Goal: Task Accomplishment & Management: Use online tool/utility

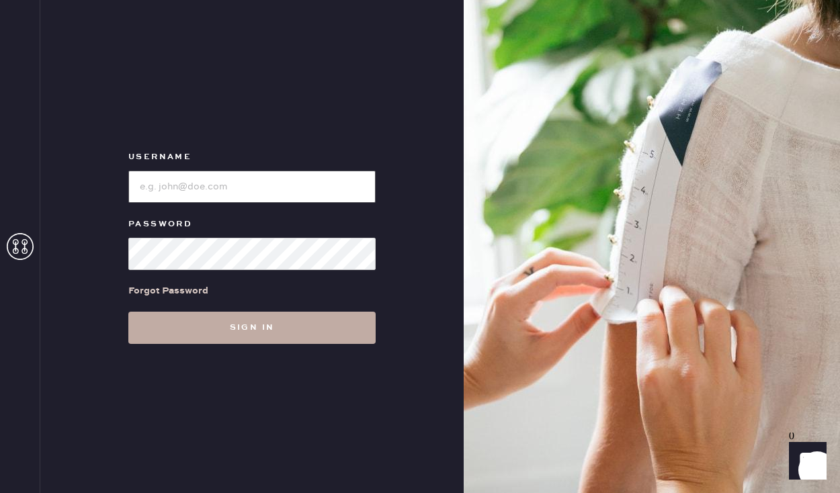
type input "sezanesanfrancisco"
click at [237, 329] on button "Sign in" at bounding box center [251, 328] width 247 height 32
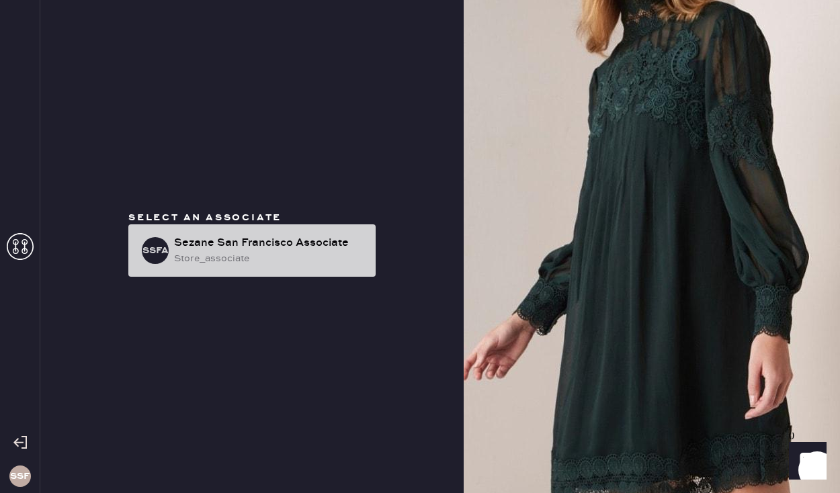
click at [268, 250] on div "Sezane San Francisco Associate" at bounding box center [269, 243] width 191 height 16
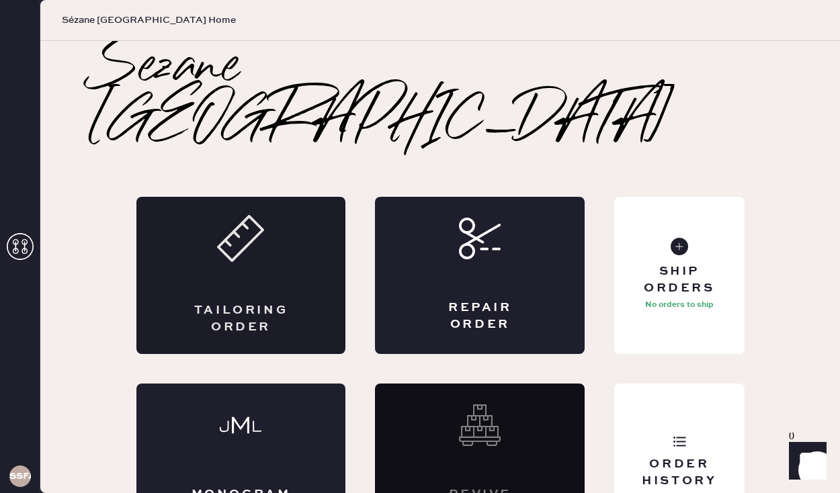
click at [261, 216] on use at bounding box center [241, 238] width 44 height 44
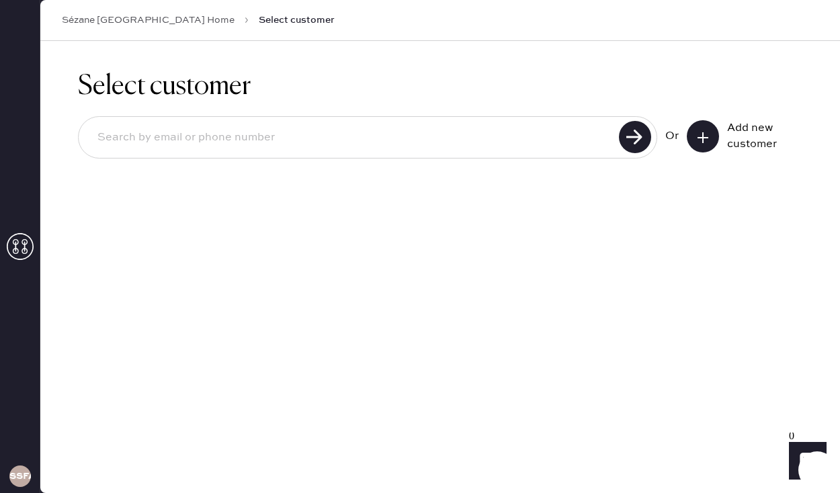
click at [391, 140] on input at bounding box center [351, 137] width 528 height 31
type input "[EMAIL_ADDRESS][PERSON_NAME][DOMAIN_NAME]"
click at [628, 138] on use at bounding box center [635, 137] width 32 height 32
click at [699, 144] on button at bounding box center [703, 136] width 32 height 32
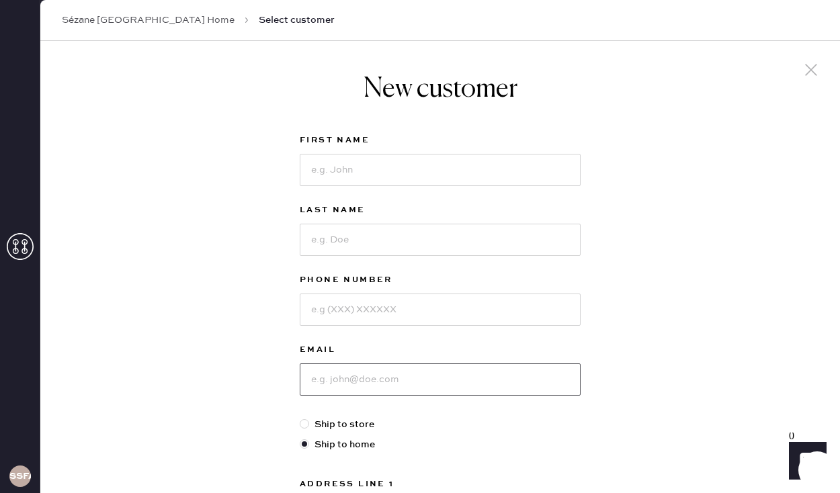
click at [378, 378] on input at bounding box center [440, 380] width 281 height 32
paste input "[EMAIL_ADDRESS][PERSON_NAME][DOMAIN_NAME]"
type input "[EMAIL_ADDRESS][PERSON_NAME][DOMAIN_NAME]"
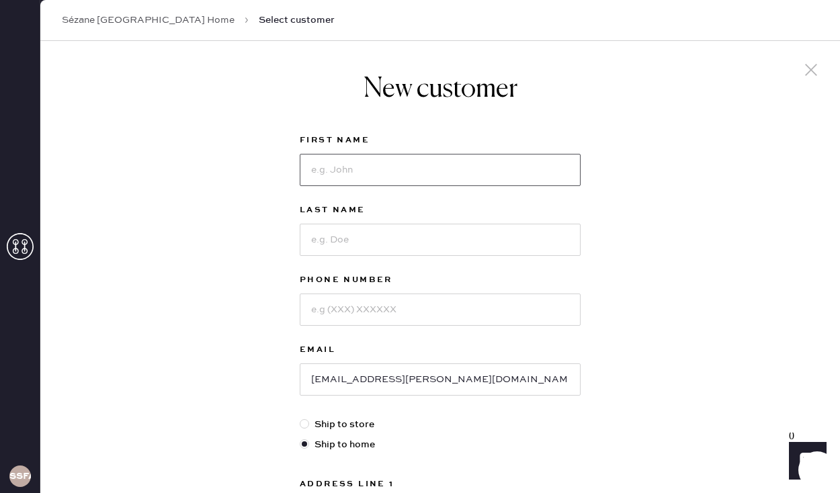
click at [379, 174] on input at bounding box center [440, 170] width 281 height 32
click at [273, 188] on div "New customer First Name Last Name Phone Number Email [EMAIL_ADDRESS][PERSON_NAM…" at bounding box center [440, 458] width 800 height 834
click at [361, 319] on input at bounding box center [440, 310] width 281 height 32
click at [339, 163] on input at bounding box center [440, 170] width 281 height 32
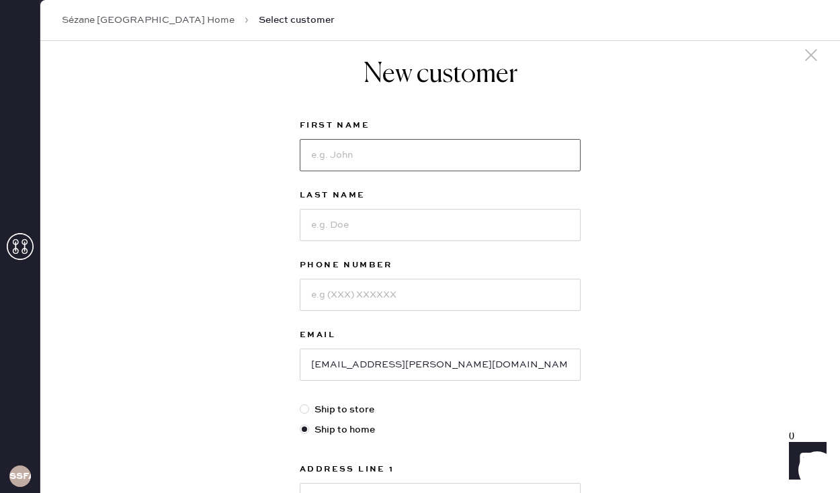
scroll to position [16, 0]
click at [413, 151] on input at bounding box center [440, 154] width 281 height 32
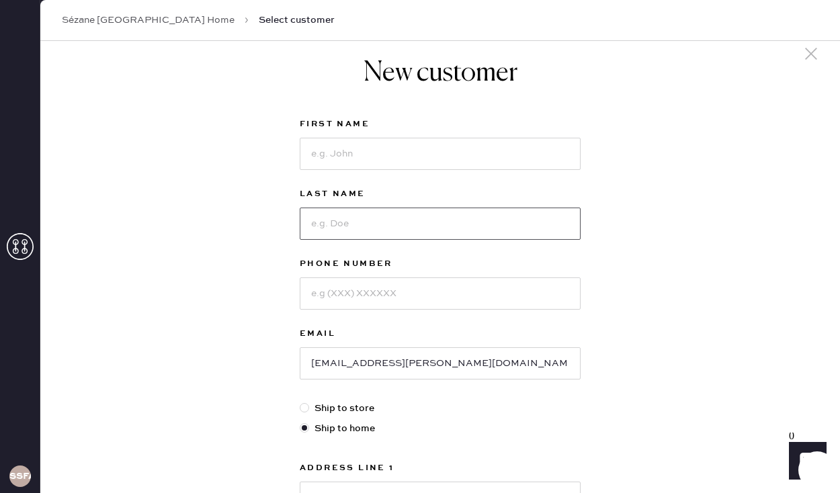
click at [334, 219] on input at bounding box center [440, 224] width 281 height 32
type input "[PERSON_NAME]"
click at [366, 166] on input at bounding box center [440, 154] width 281 height 32
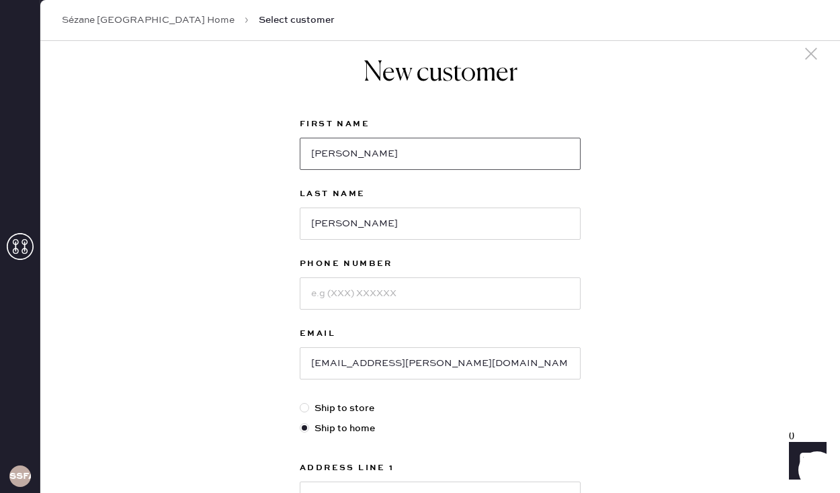
type input "[PERSON_NAME]"
click at [259, 224] on div "New customer First Name [PERSON_NAME] Last Name [PERSON_NAME] Phone Number Emai…" at bounding box center [440, 442] width 800 height 834
click at [345, 286] on input at bounding box center [440, 294] width 281 height 32
type input "4158670176"
click at [257, 333] on div "New customer First Name [PERSON_NAME] Last Name [PERSON_NAME] Phone Number [PHO…" at bounding box center [440, 442] width 800 height 834
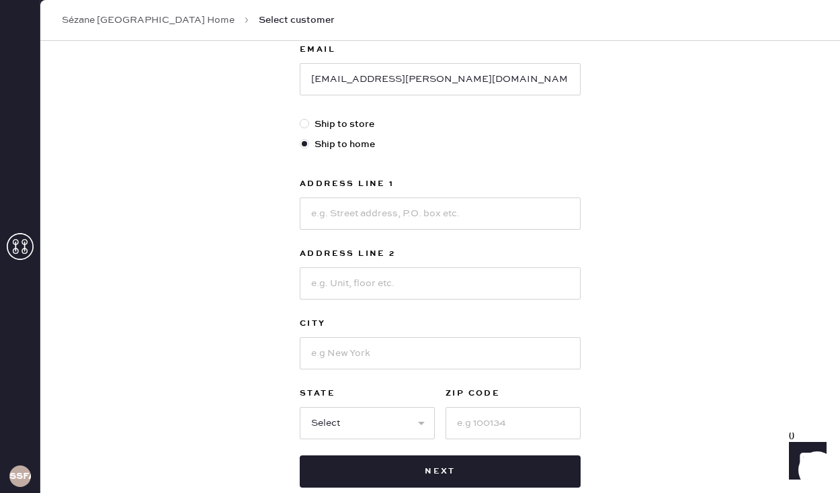
scroll to position [303, 0]
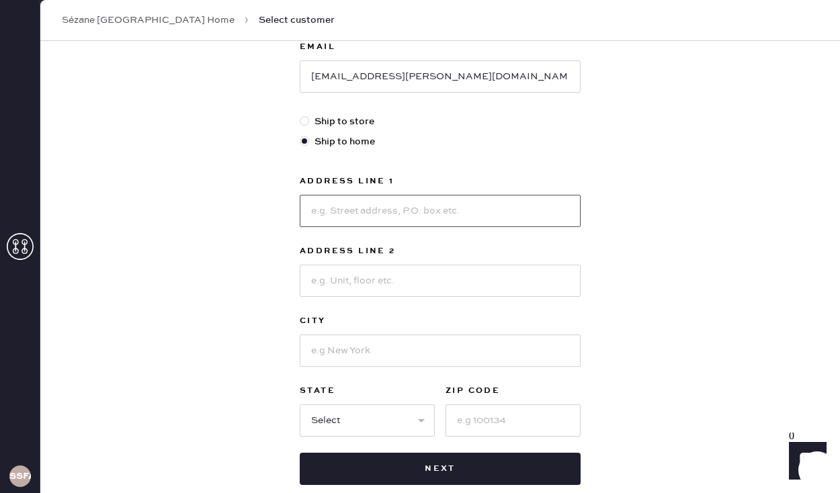
click at [372, 213] on input at bounding box center [440, 211] width 281 height 32
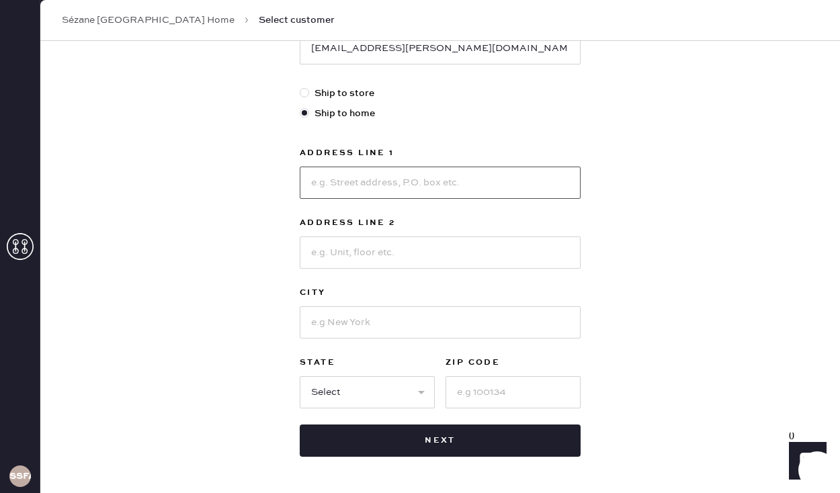
scroll to position [333, 0]
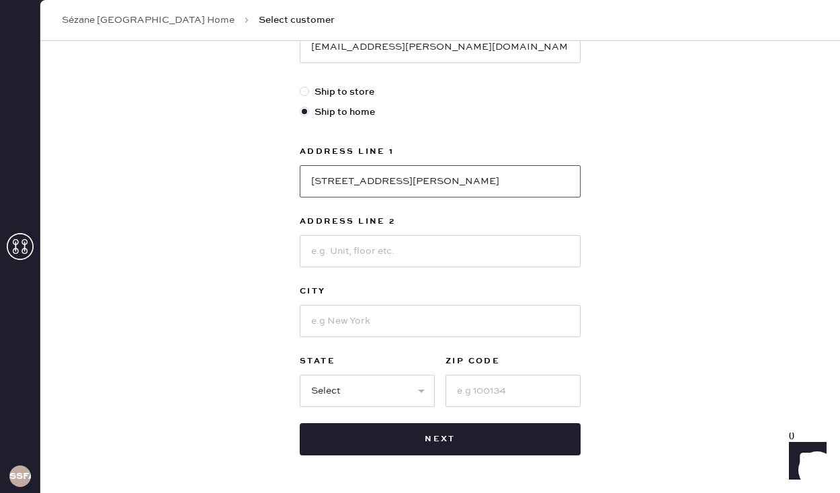
type input "[STREET_ADDRESS][PERSON_NAME]"
click at [368, 323] on input at bounding box center [440, 321] width 281 height 32
click at [551, 390] on input at bounding box center [513, 391] width 135 height 32
type input "94109"
click at [426, 393] on select "Select AK AL AR AZ CA CO CT [GEOGRAPHIC_DATA] DE FL [GEOGRAPHIC_DATA] HI [GEOGR…" at bounding box center [367, 391] width 135 height 32
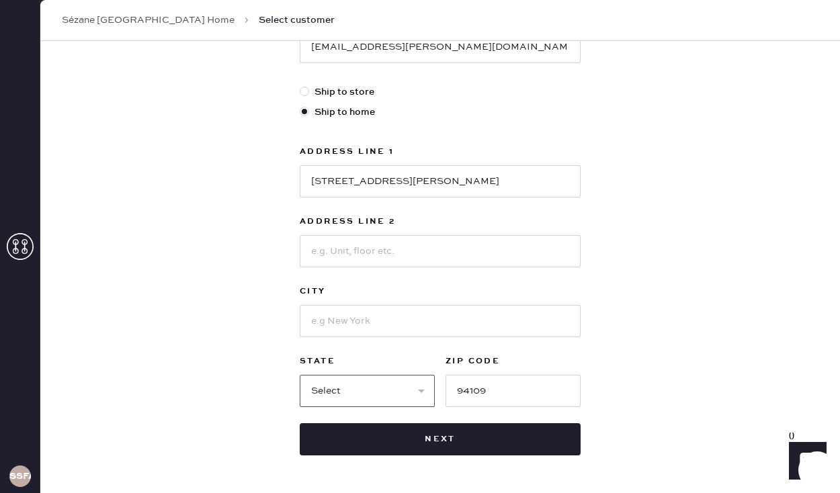
select select "CA"
click at [362, 316] on input at bounding box center [440, 321] width 281 height 32
type input "[GEOGRAPHIC_DATA]"
click at [237, 338] on div "New customer First Name [PERSON_NAME] Last Name [PERSON_NAME] Phone Number [PHO…" at bounding box center [440, 125] width 800 height 834
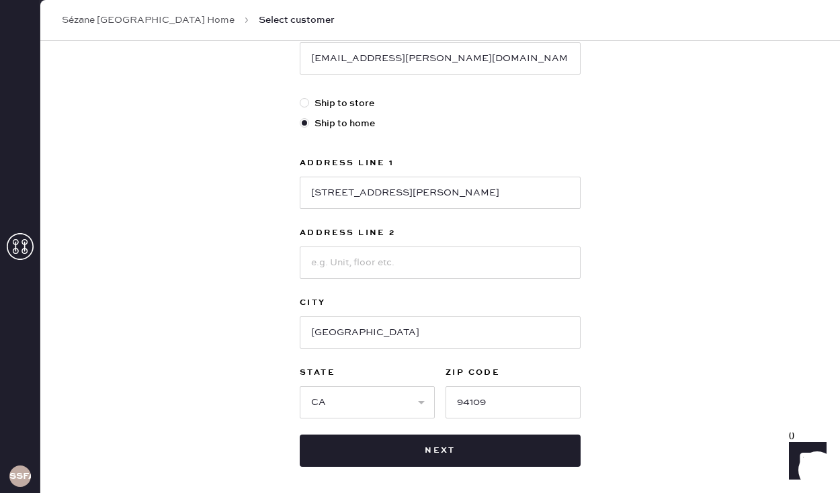
scroll to position [381, 0]
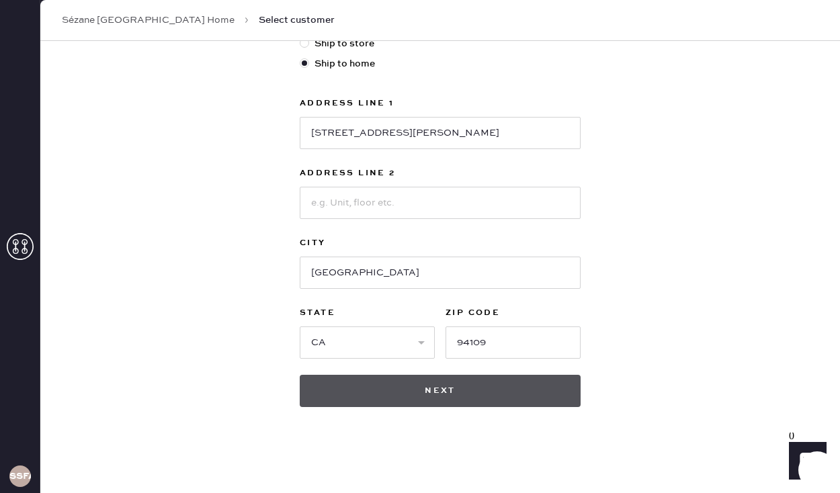
click at [442, 395] on button "Next" at bounding box center [440, 391] width 281 height 32
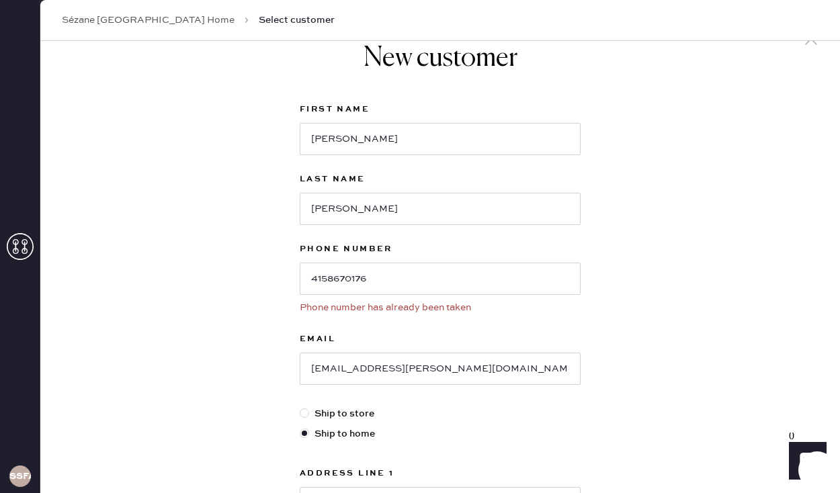
scroll to position [0, 0]
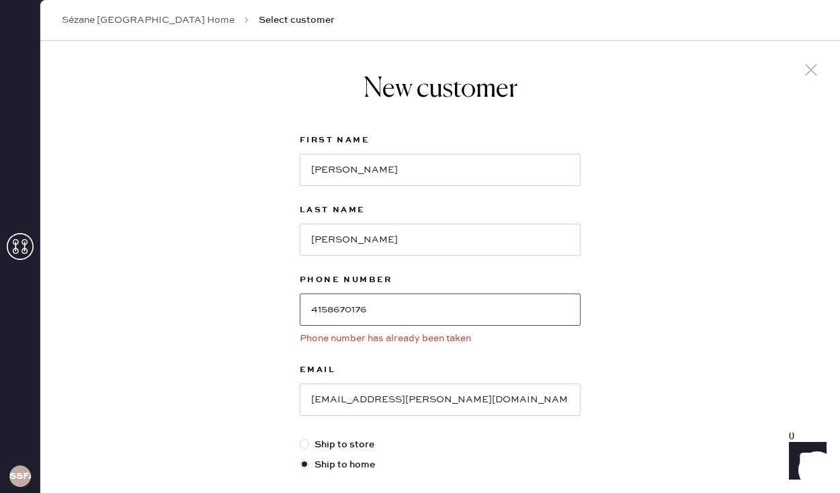
click at [362, 308] on input "4158670176" at bounding box center [440, 310] width 281 height 32
click at [245, 348] on div "New customer First Name [PERSON_NAME] Last Name [PERSON_NAME] Phone Number [PHO…" at bounding box center [440, 468] width 800 height 854
click at [362, 308] on input "4158670176" at bounding box center [440, 310] width 281 height 32
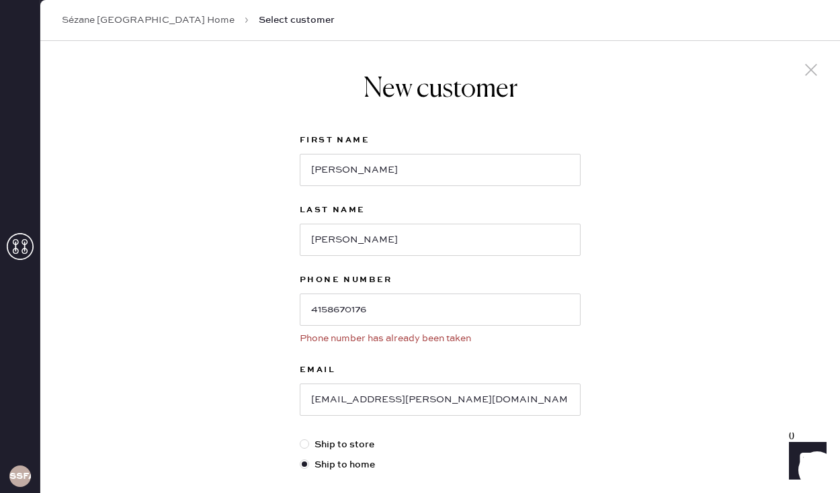
click at [268, 317] on div "New customer First Name [PERSON_NAME] Last Name [PERSON_NAME] Phone Number [PHO…" at bounding box center [440, 468] width 800 height 854
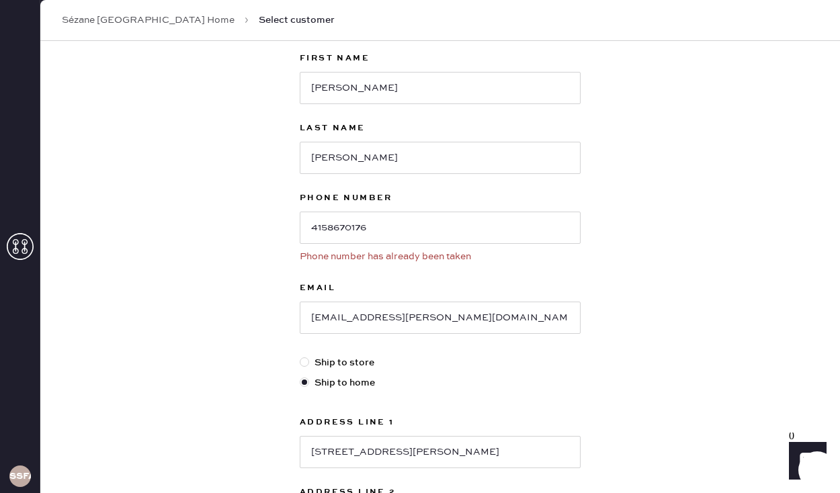
scroll to position [83, 0]
click at [336, 232] on input "4158670176" at bounding box center [440, 227] width 281 height 32
type input "4155191605"
click at [228, 275] on div "New customer First Name [PERSON_NAME] Last Name [PERSON_NAME] Phone Number [PHO…" at bounding box center [440, 385] width 800 height 854
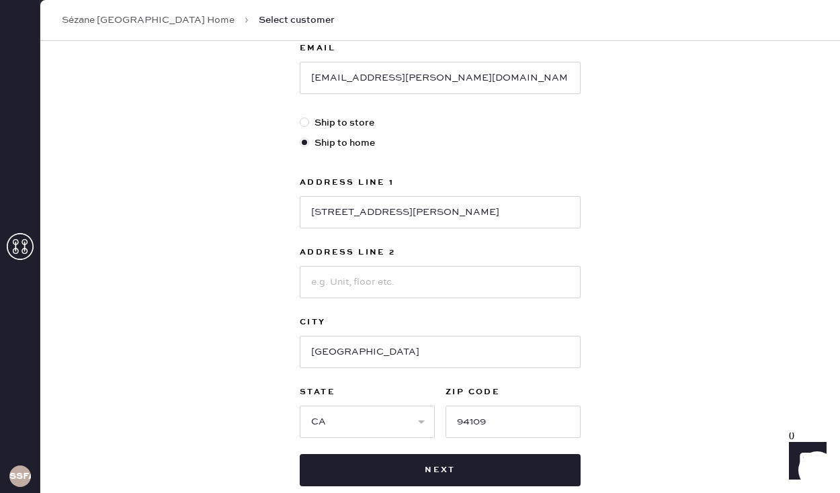
scroll to position [401, 0]
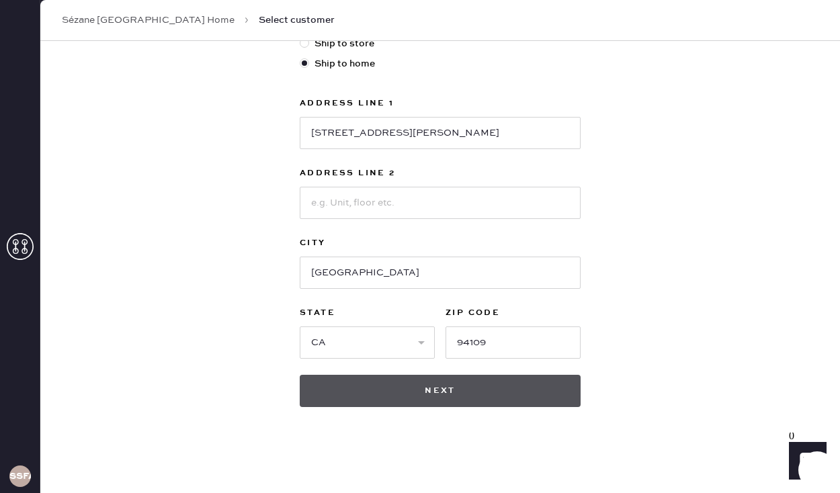
click at [410, 393] on button "Next" at bounding box center [440, 391] width 281 height 32
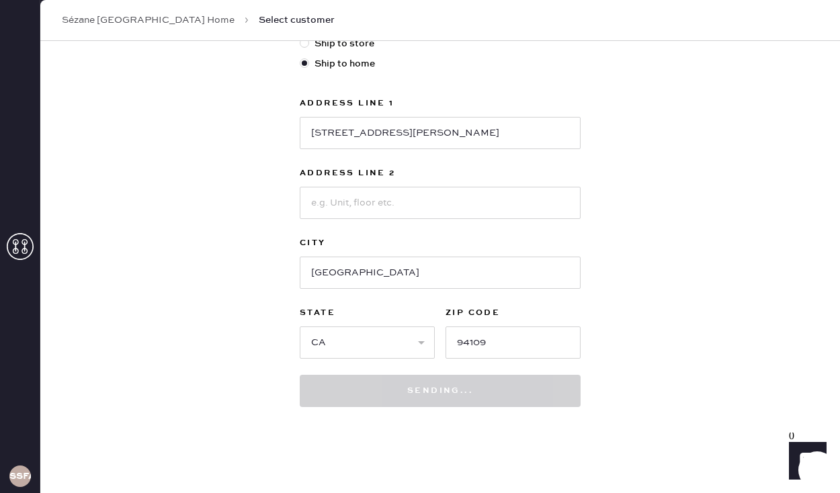
scroll to position [381, 0]
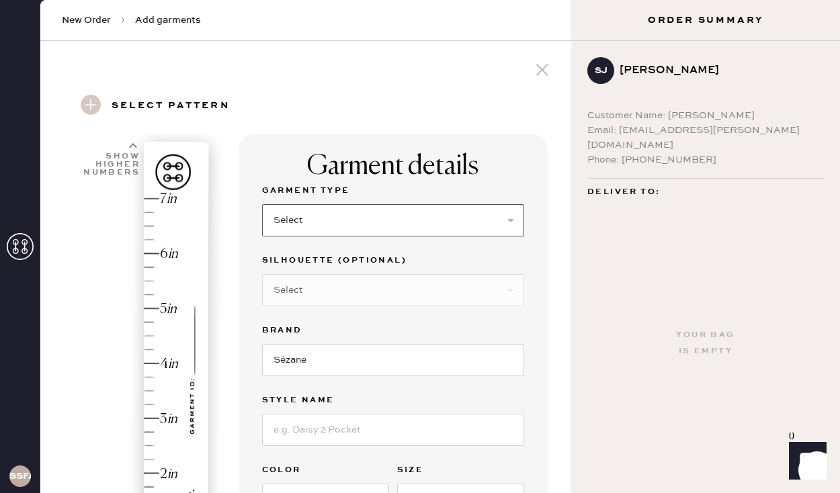
click at [424, 222] on select "Select Basic Skirt Jeans Leggings Pants Pencil Skirt Shorts Basic Sleeved Dress…" at bounding box center [393, 220] width 262 height 32
select select "9"
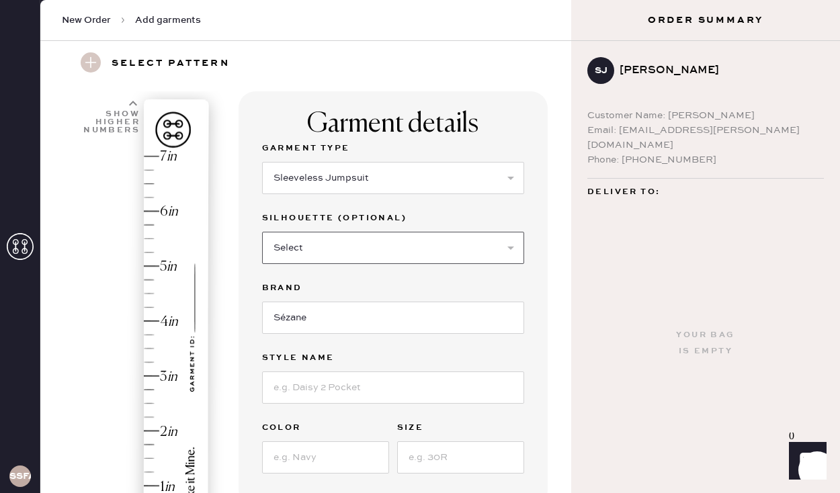
click at [448, 250] on select "Select Shorts Cropped Flare Boot Cut Straight Skinny Other" at bounding box center [393, 248] width 262 height 32
select select "52"
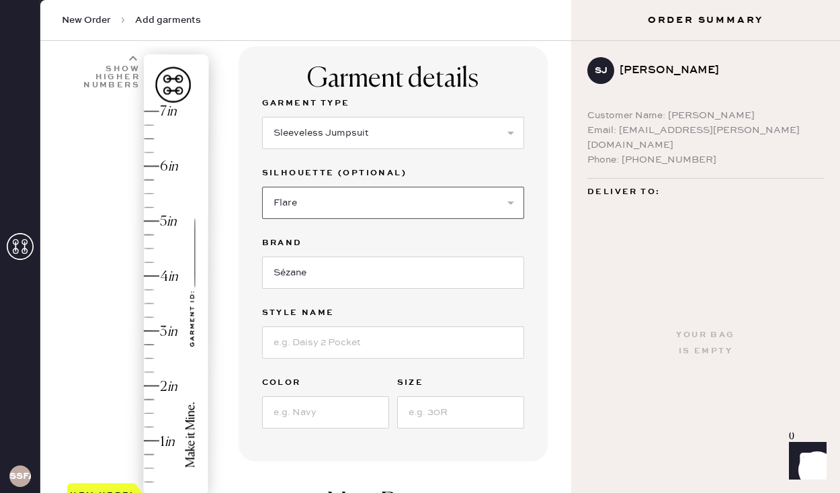
scroll to position [95, 0]
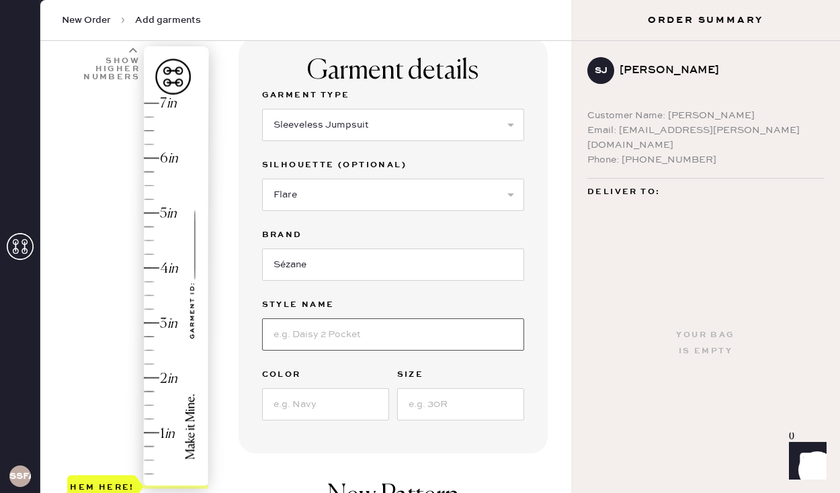
click at [354, 333] on input at bounding box center [393, 335] width 262 height 32
type input "[PERSON_NAME] Jumpsuit"
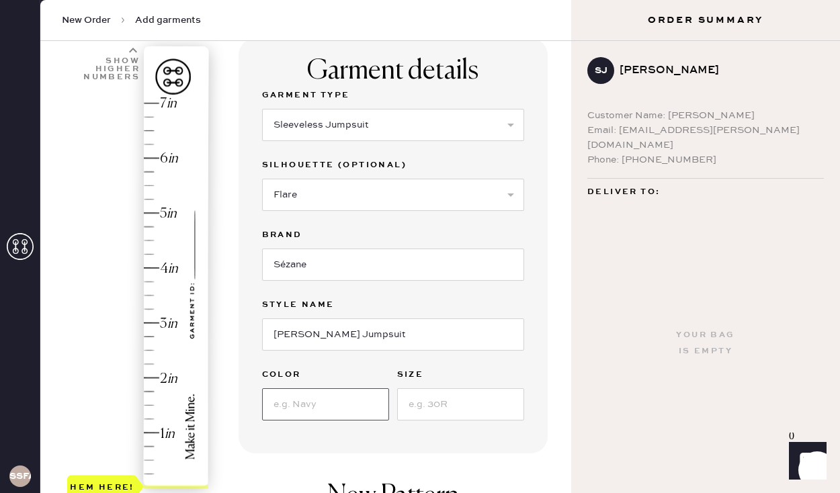
click at [286, 401] on input at bounding box center [325, 405] width 127 height 32
type input "Bougainvillier"
click at [428, 405] on input at bounding box center [460, 405] width 127 height 32
type input "T.36 (US 4)"
click at [368, 372] on label "Color" at bounding box center [325, 375] width 127 height 16
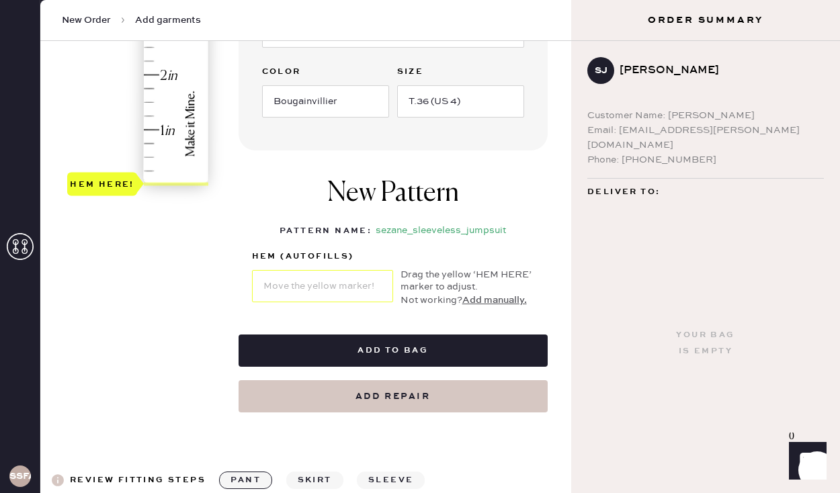
scroll to position [245, 0]
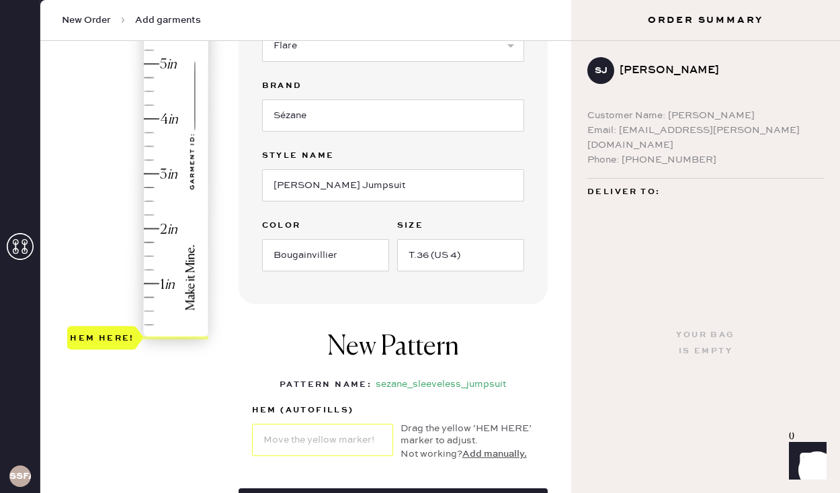
type input "3"
click at [158, 174] on div "Hem here!" at bounding box center [138, 146] width 143 height 397
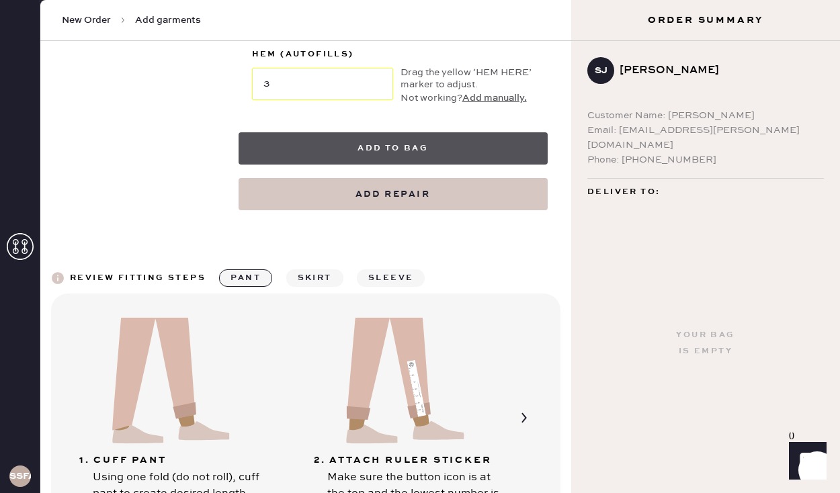
scroll to position [571, 0]
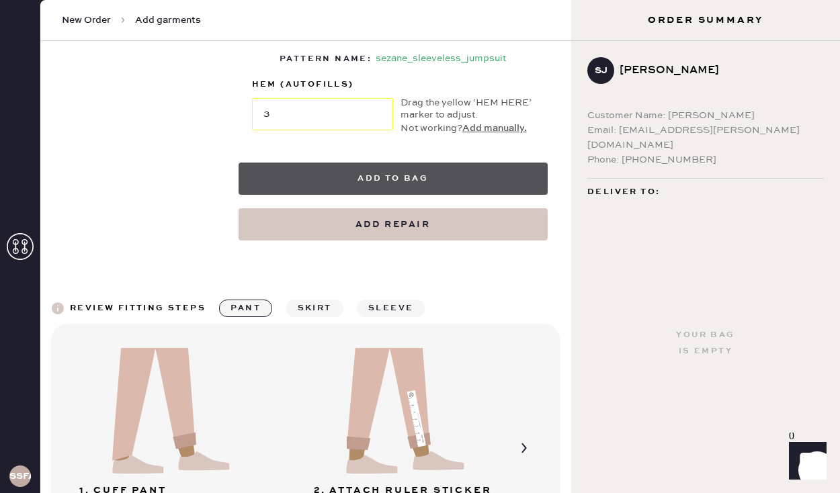
click at [365, 179] on button "Add to bag" at bounding box center [393, 179] width 309 height 32
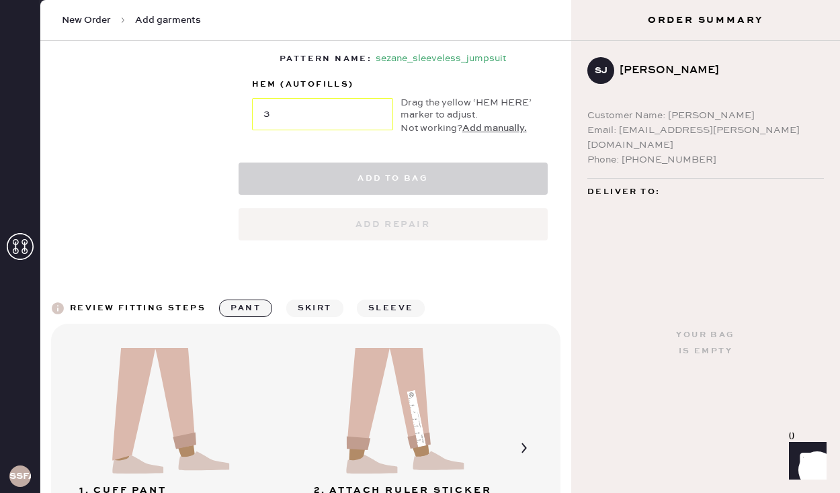
select select
select select "9"
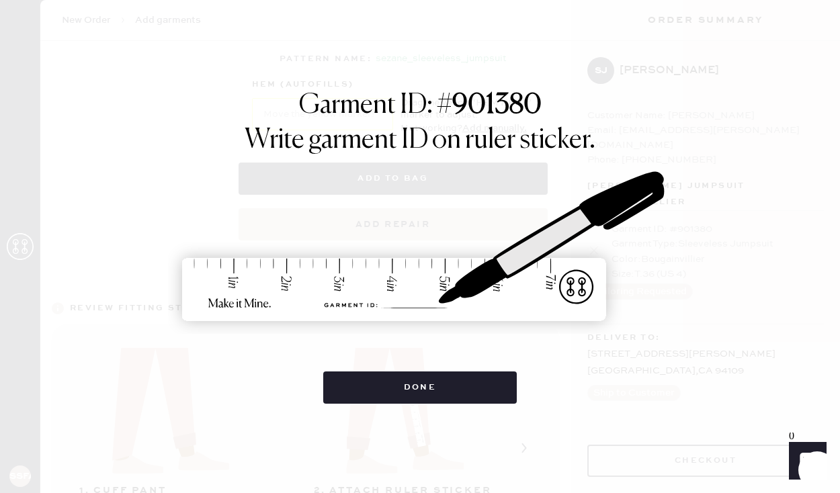
click at [400, 302] on img at bounding box center [420, 247] width 504 height 222
click at [395, 309] on img at bounding box center [420, 247] width 504 height 222
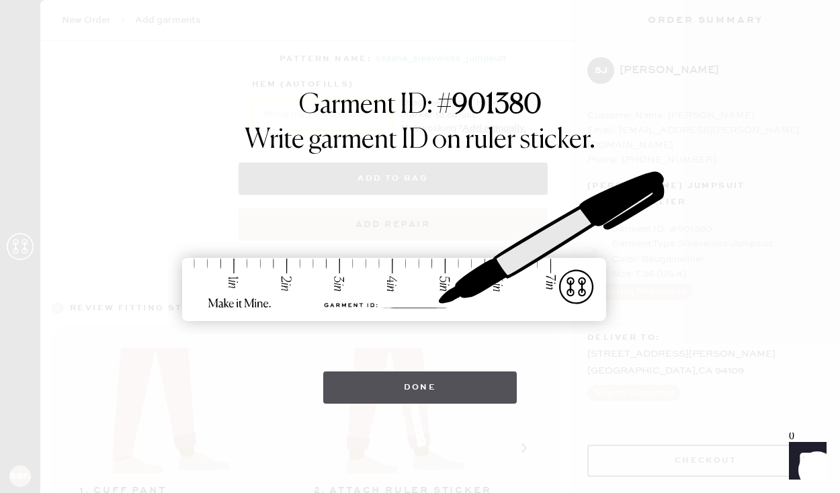
click at [448, 391] on button "Done" at bounding box center [420, 388] width 194 height 32
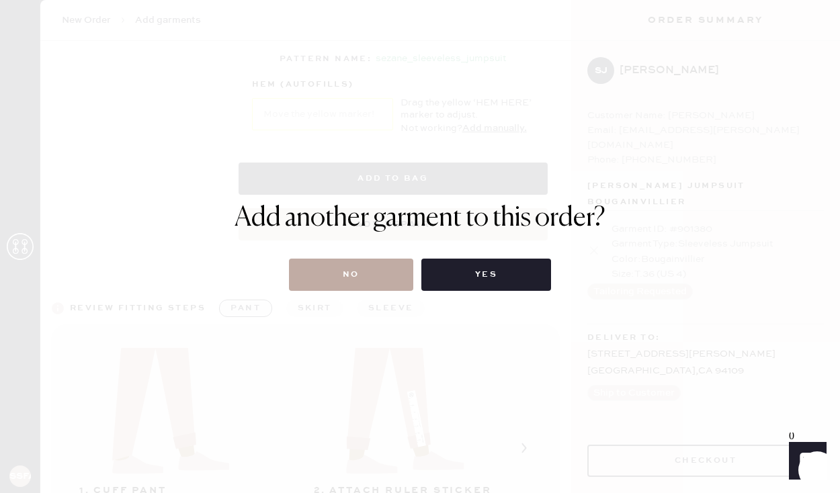
click at [366, 282] on button "No" at bounding box center [351, 275] width 124 height 32
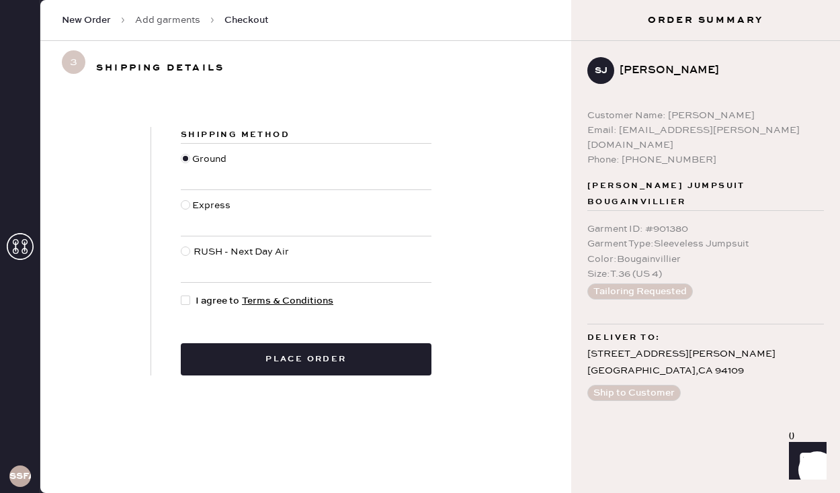
click at [184, 307] on div at bounding box center [188, 301] width 15 height 15
click at [182, 294] on input "I agree to Terms & Conditions" at bounding box center [181, 294] width 1 height 1
checkbox input "true"
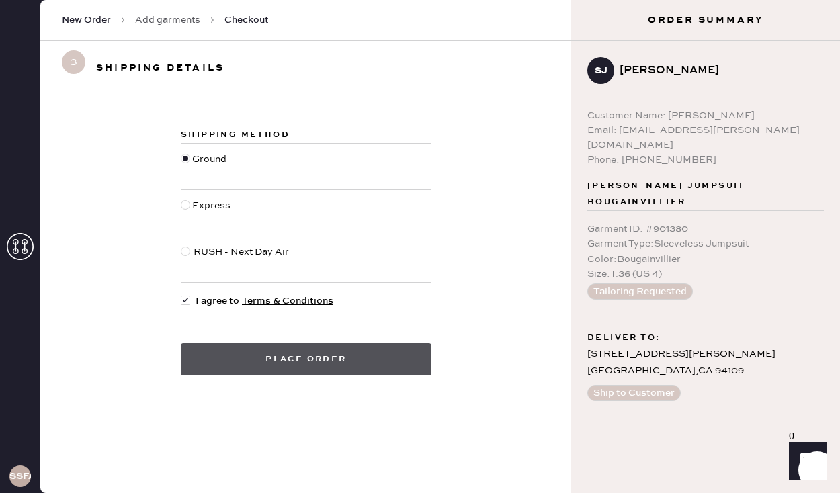
click at [285, 359] on button "Place order" at bounding box center [306, 360] width 251 height 32
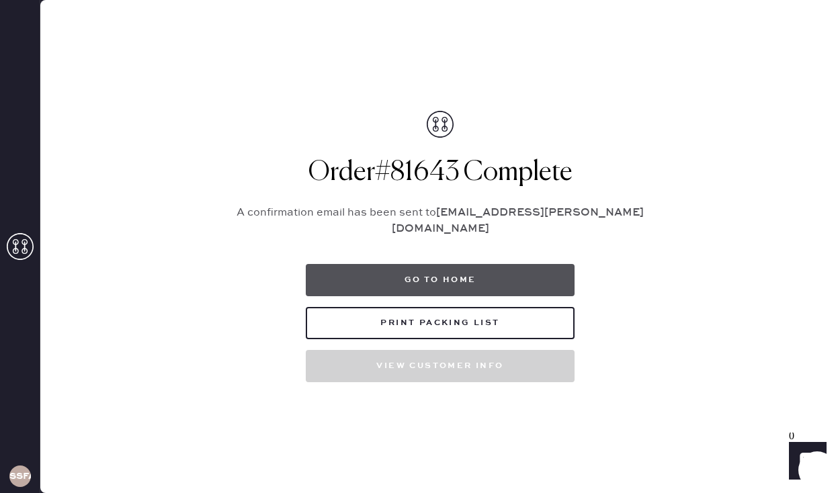
click at [434, 274] on button "Go to home" at bounding box center [440, 280] width 269 height 32
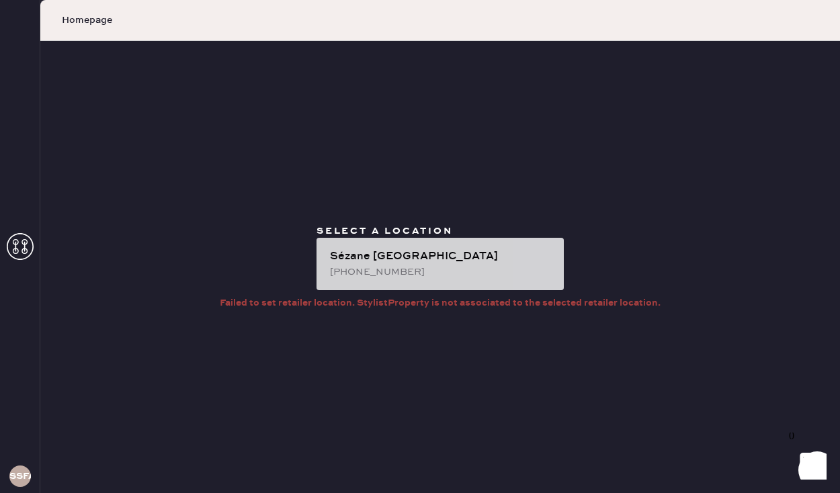
click at [370, 242] on div "[GEOGRAPHIC_DATA] [PHONE_NUMBER]" at bounding box center [440, 264] width 247 height 52
click at [394, 262] on div "Sézane [GEOGRAPHIC_DATA]" at bounding box center [441, 257] width 223 height 16
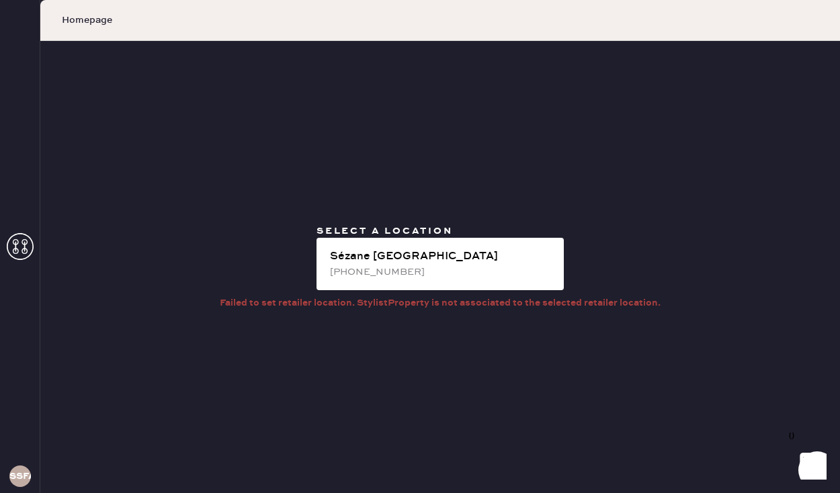
click at [25, 244] on use at bounding box center [20, 246] width 27 height 27
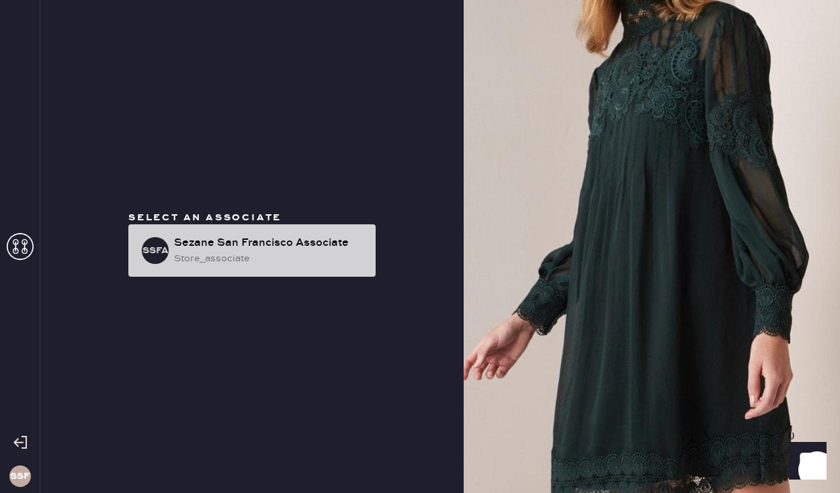
click at [330, 257] on div "store_associate" at bounding box center [269, 258] width 191 height 15
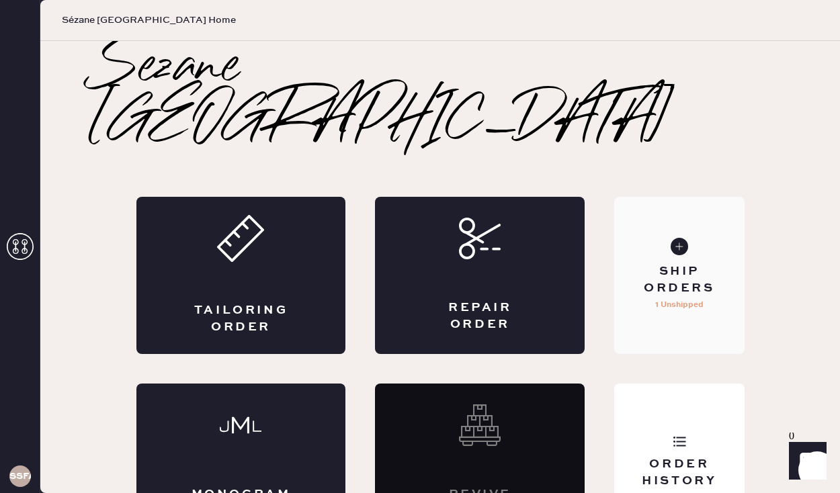
click at [701, 264] on div "Ship Orders" at bounding box center [679, 281] width 108 height 34
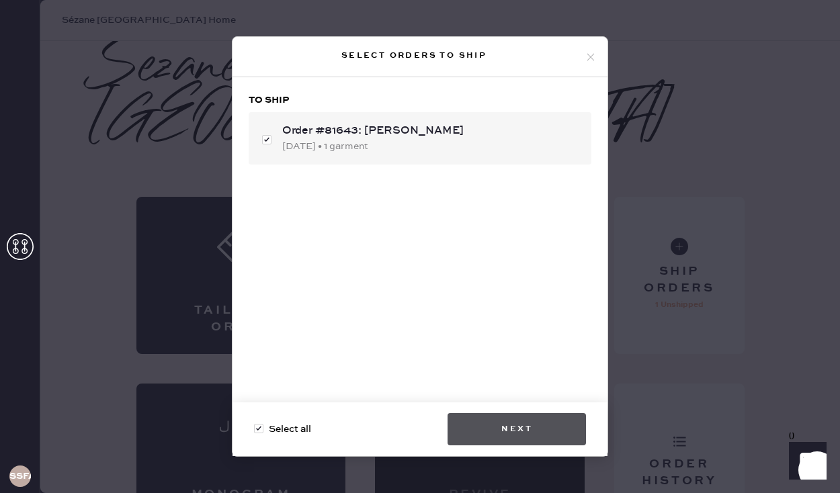
click at [520, 428] on button "Next" at bounding box center [517, 429] width 138 height 32
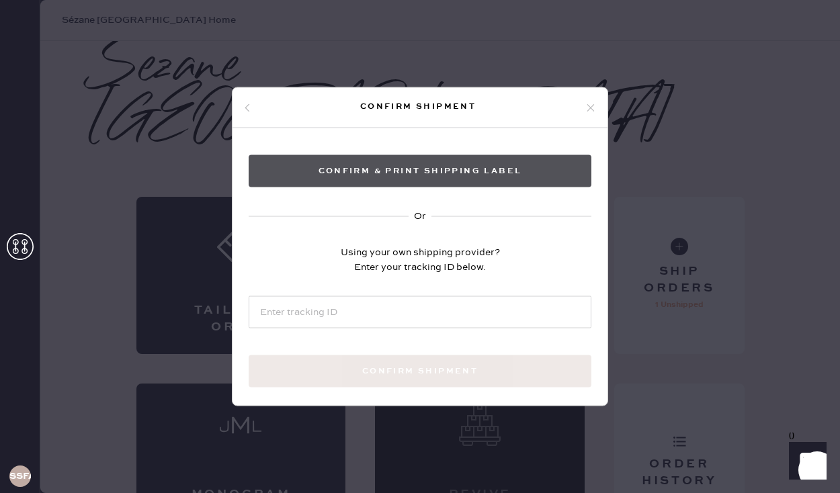
click at [422, 175] on button "Confirm & Print shipping label" at bounding box center [420, 171] width 343 height 32
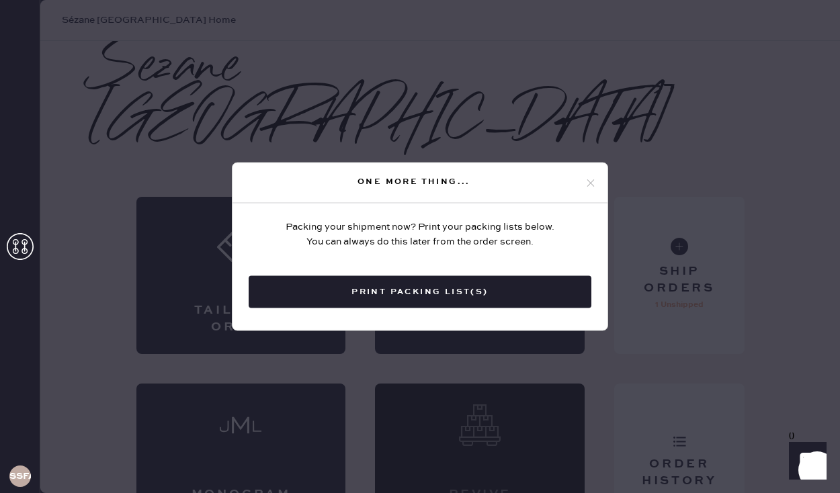
click at [591, 186] on icon at bounding box center [591, 183] width 12 height 12
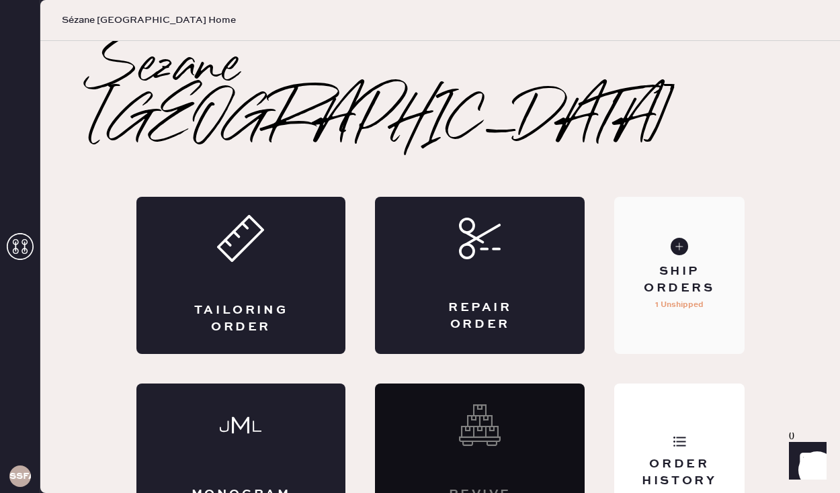
click at [662, 264] on div "Ship Orders" at bounding box center [679, 281] width 108 height 34
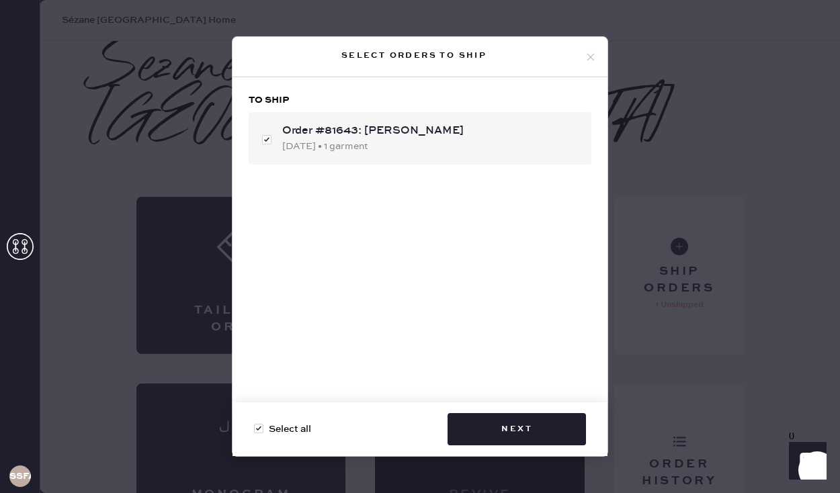
click at [684, 48] on div "Select orders to ship To ship Order #81643: [PERSON_NAME] [DATE] • 1 garment Se…" at bounding box center [420, 246] width 840 height 493
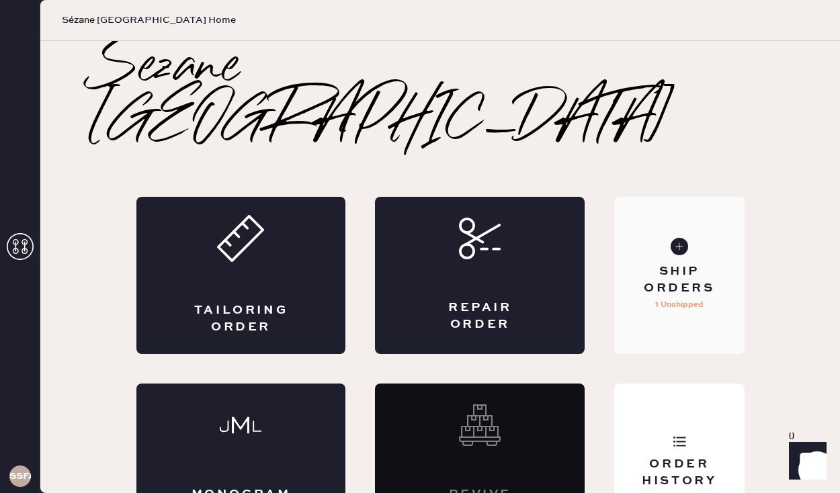
click at [661, 264] on div "Ship Orders" at bounding box center [679, 281] width 108 height 34
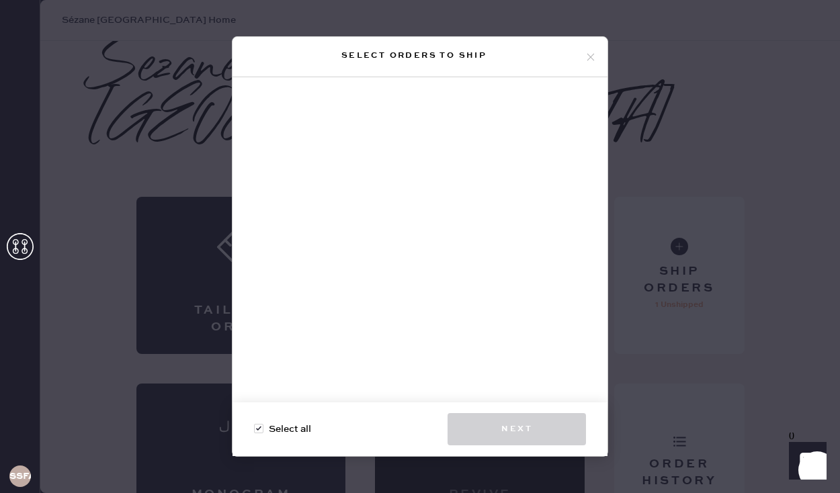
click at [470, 151] on div at bounding box center [420, 245] width 375 height 336
click at [590, 54] on icon at bounding box center [591, 57] width 12 height 12
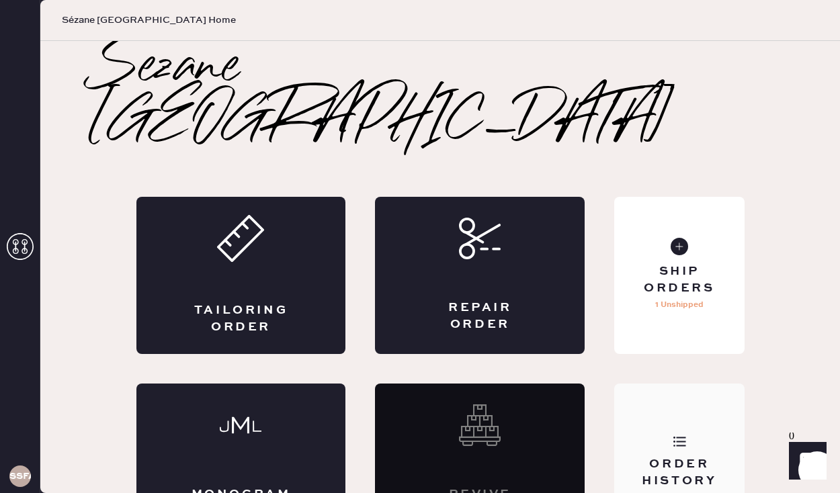
click at [661, 457] on div "Order History" at bounding box center [679, 474] width 108 height 34
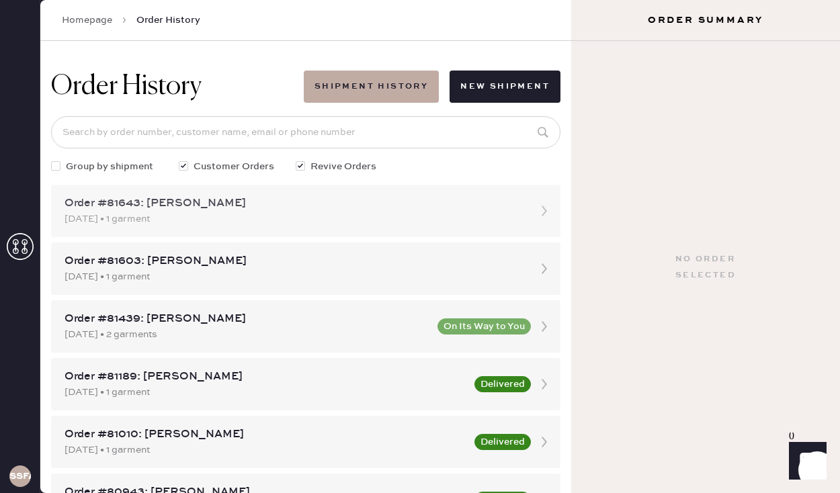
click at [288, 210] on div "Order #81643: [PERSON_NAME]" at bounding box center [294, 204] width 459 height 16
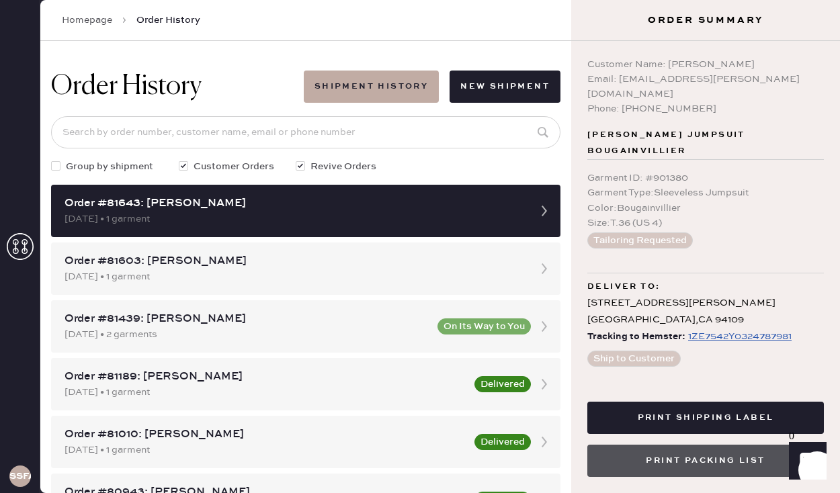
click at [711, 461] on button "Print Packing List" at bounding box center [706, 461] width 237 height 32
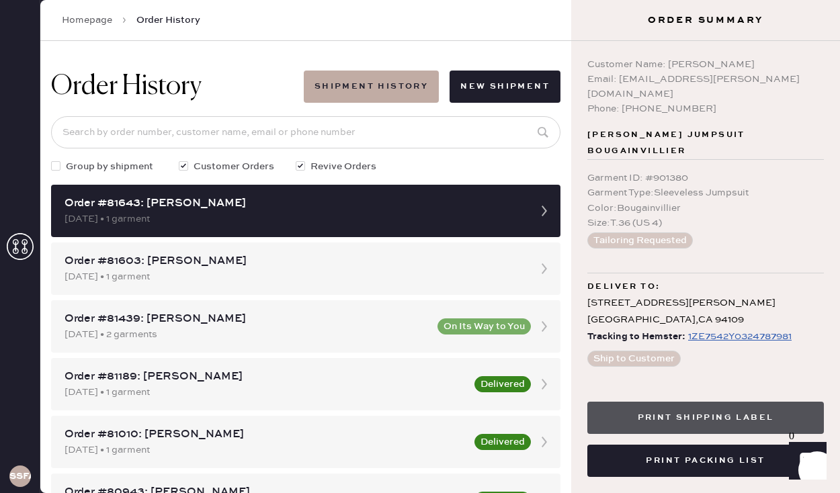
click at [686, 411] on button "Print Shipping Label" at bounding box center [706, 418] width 237 height 32
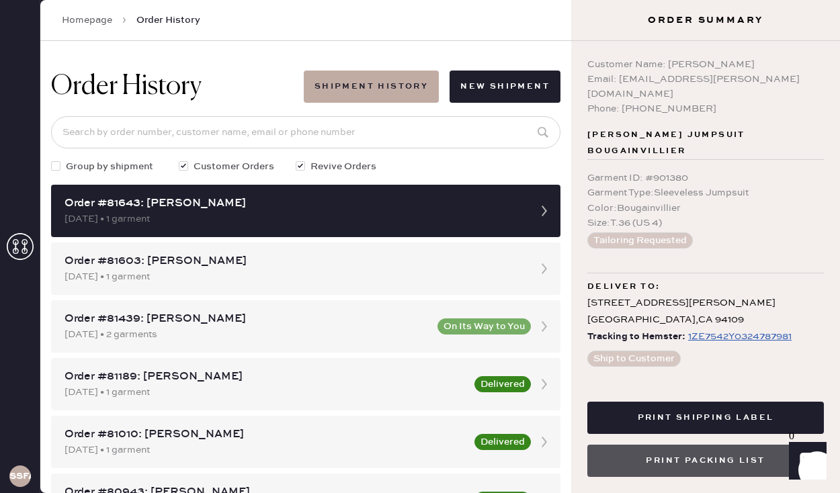
click at [692, 459] on button "Print Packing List" at bounding box center [706, 461] width 237 height 32
